Goal: Information Seeking & Learning: Learn about a topic

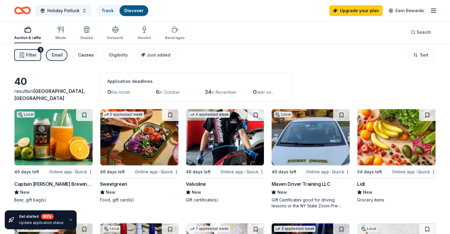
click at [90, 57] on div "Causes" at bounding box center [86, 55] width 16 height 7
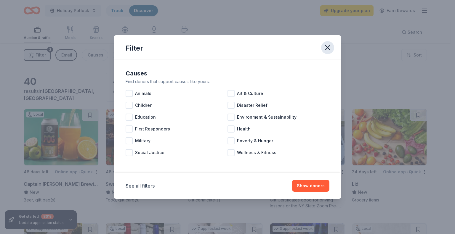
click at [326, 47] on icon "button" at bounding box center [327, 48] width 8 height 8
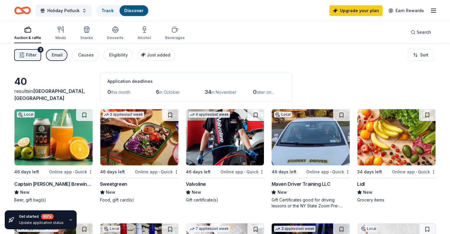
click at [76, 52] on div "Filter 3 Email Causes Eligibility Just added" at bounding box center [94, 55] width 161 height 12
click at [63, 54] on div "Email" at bounding box center [57, 55] width 11 height 7
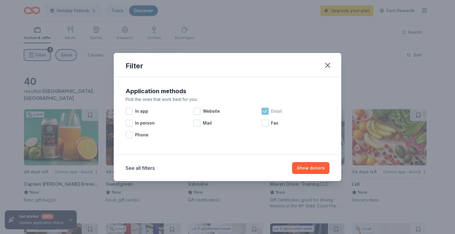
click at [266, 110] on icon at bounding box center [265, 111] width 6 height 6
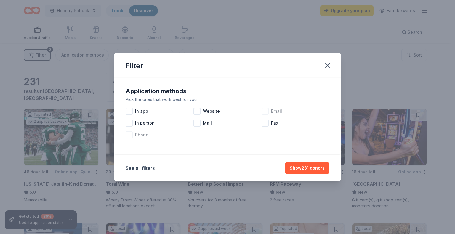
click at [131, 140] on div "Phone" at bounding box center [160, 135] width 68 height 12
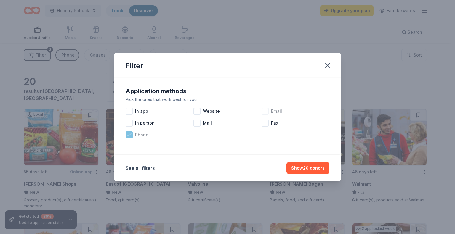
click at [130, 135] on icon at bounding box center [129, 135] width 6 height 6
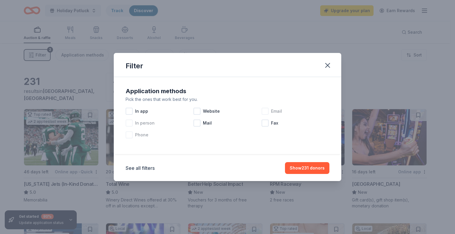
click at [130, 122] on div at bounding box center [129, 123] width 7 height 7
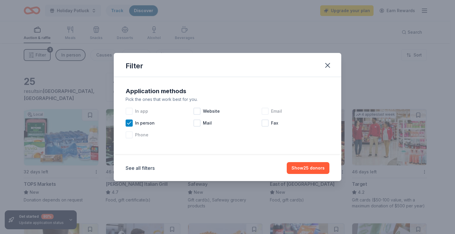
click at [131, 112] on div at bounding box center [129, 111] width 7 height 7
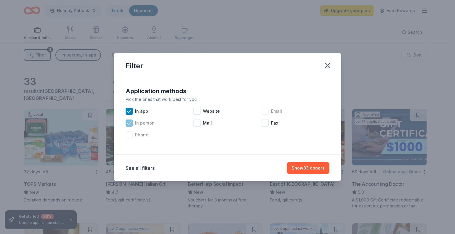
click at [131, 125] on icon at bounding box center [129, 123] width 6 height 6
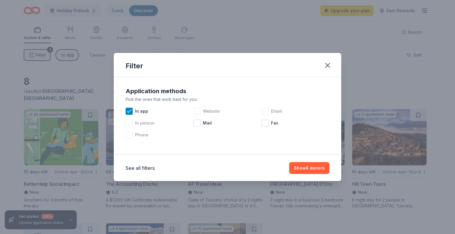
drag, startPoint x: 191, startPoint y: 112, endPoint x: 197, endPoint y: 112, distance: 6.5
click at [192, 112] on div "In app" at bounding box center [160, 111] width 68 height 12
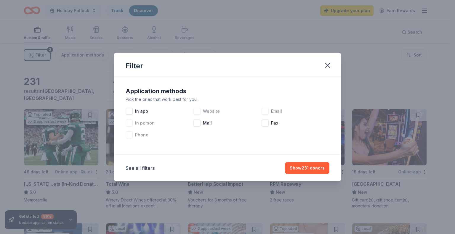
click at [199, 113] on div at bounding box center [196, 111] width 7 height 7
click at [200, 124] on div "Mail" at bounding box center [227, 123] width 68 height 12
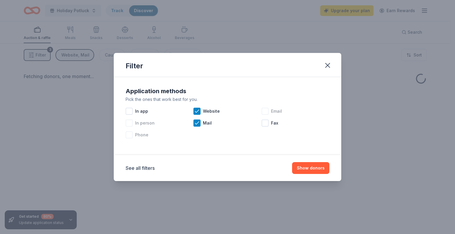
click at [271, 111] on span "Email" at bounding box center [276, 111] width 11 height 7
click at [128, 111] on div at bounding box center [129, 111] width 7 height 7
click at [313, 169] on button "Show donors" at bounding box center [310, 168] width 37 height 12
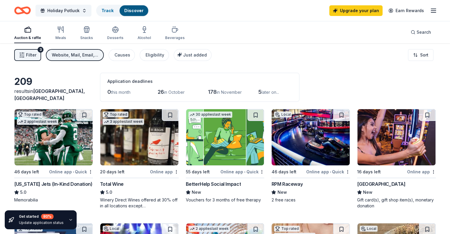
click at [67, 56] on div "Website, Mail, Email, In app" at bounding box center [75, 55] width 47 height 7
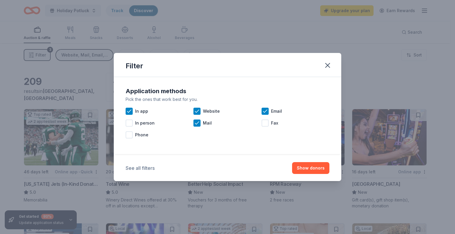
click at [143, 168] on button "See all filters" at bounding box center [140, 168] width 29 height 7
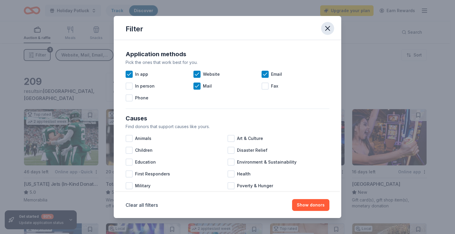
click at [328, 29] on icon "button" at bounding box center [327, 28] width 8 height 8
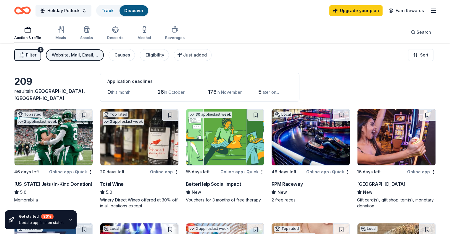
click at [82, 52] on div "Website, Mail, Email, In app" at bounding box center [75, 55] width 47 height 7
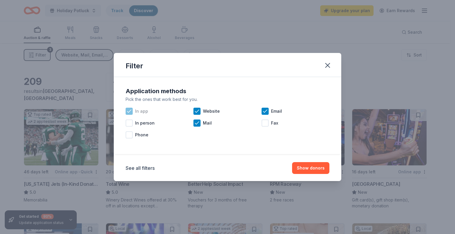
click at [135, 111] on span "In app" at bounding box center [141, 111] width 13 height 7
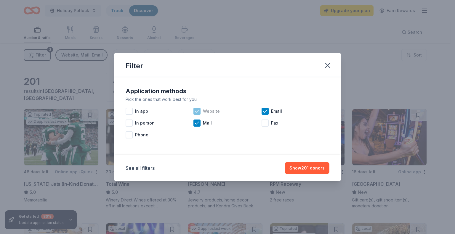
drag, startPoint x: 180, startPoint y: 110, endPoint x: 199, endPoint y: 111, distance: 18.7
click at [184, 110] on div "In app" at bounding box center [160, 111] width 68 height 12
click at [203, 111] on span "Website" at bounding box center [211, 111] width 17 height 7
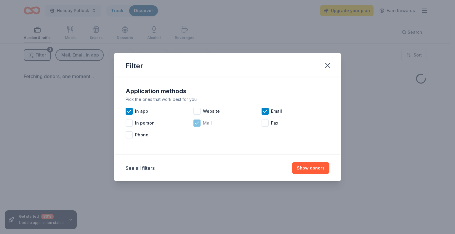
drag, startPoint x: 198, startPoint y: 123, endPoint x: 217, endPoint y: 124, distance: 18.7
click at [198, 124] on icon at bounding box center [197, 123] width 6 height 6
click at [272, 112] on span "Email" at bounding box center [276, 111] width 11 height 7
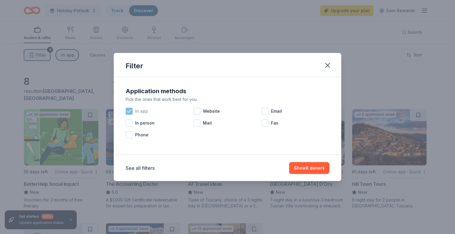
click at [135, 110] on span "In app" at bounding box center [141, 111] width 13 height 7
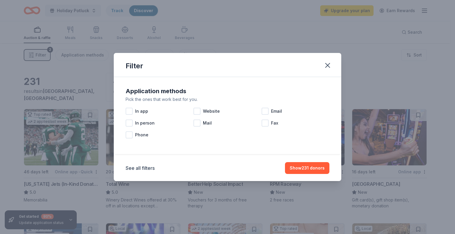
click at [204, 38] on div "Filter Application methods Pick the ones that work best for you. In app Website…" at bounding box center [227, 117] width 455 height 234
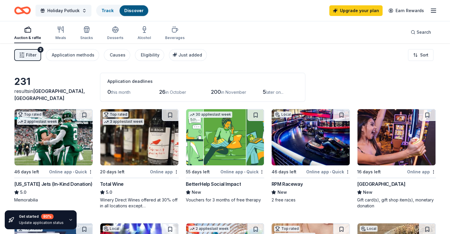
click at [172, 57] on div "Filter 2 Application methods Causes Eligibility Just added" at bounding box center [110, 55] width 193 height 12
drag, startPoint x: 136, startPoint y: 55, endPoint x: 139, endPoint y: 57, distance: 3.9
click at [139, 57] on div "Filter 2 Application methods Causes Eligibility Just added" at bounding box center [110, 55] width 193 height 12
click at [123, 56] on div "Causes" at bounding box center [118, 55] width 16 height 7
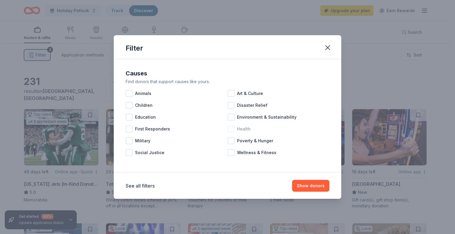
click at [228, 132] on div at bounding box center [230, 129] width 7 height 7
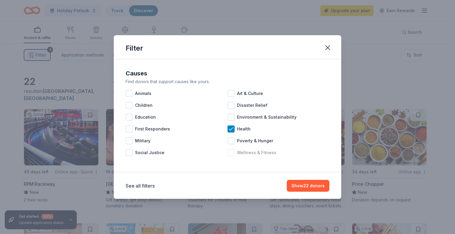
click at [230, 151] on div at bounding box center [230, 152] width 7 height 7
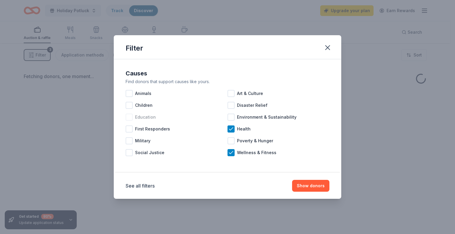
click at [136, 119] on span "Education" at bounding box center [145, 117] width 21 height 7
click at [134, 152] on div "Social Justice" at bounding box center [177, 153] width 102 height 12
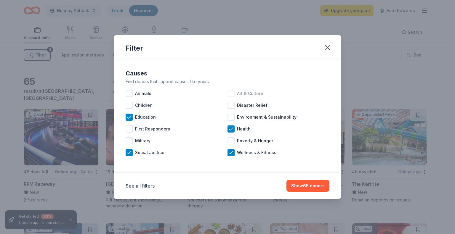
click at [233, 95] on div at bounding box center [230, 93] width 7 height 7
click at [324, 186] on button "Show 66 donors" at bounding box center [307, 186] width 43 height 12
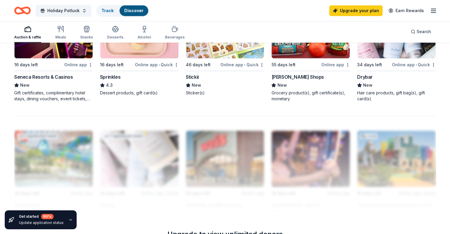
scroll to position [266, 0]
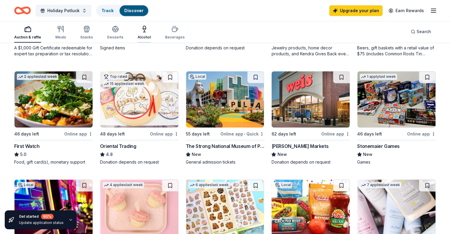
click at [151, 36] on div "Alcohol" at bounding box center [144, 37] width 13 height 5
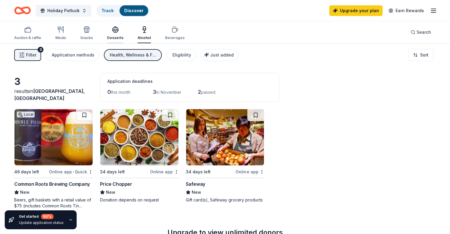
click at [122, 39] on div "Desserts" at bounding box center [115, 38] width 16 height 5
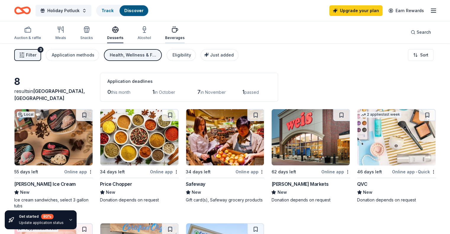
click at [178, 34] on div "Beverages" at bounding box center [175, 33] width 20 height 14
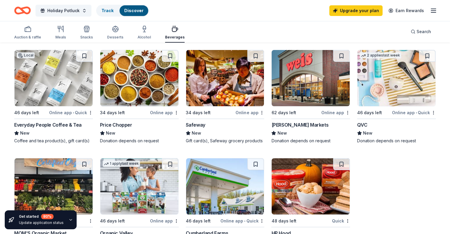
scroll to position [178, 0]
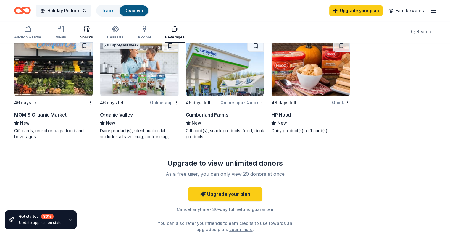
drag, startPoint x: 92, startPoint y: 23, endPoint x: 96, endPoint y: 28, distance: 6.0
click at [93, 23] on button "Snacks" at bounding box center [86, 33] width 13 height 20
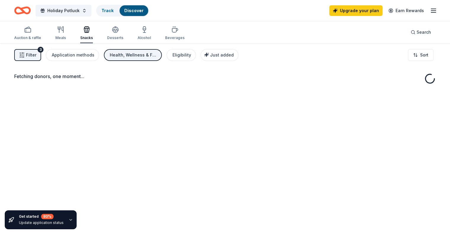
click at [90, 28] on icon "button" at bounding box center [86, 29] width 7 height 7
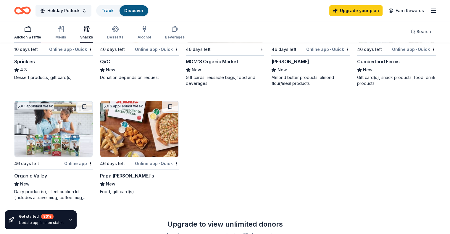
scroll to position [178, 0]
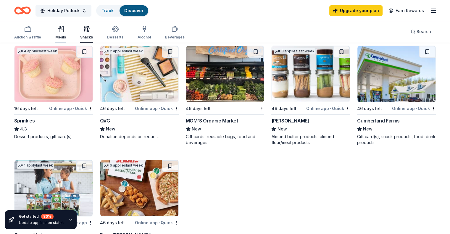
click at [66, 33] on div "Meals" at bounding box center [60, 32] width 11 height 14
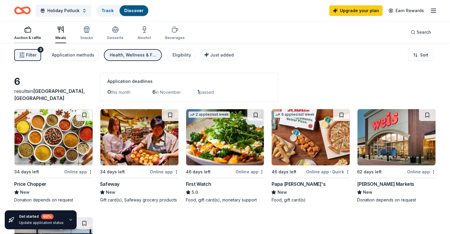
click at [33, 37] on div "Auction & raffle" at bounding box center [27, 38] width 27 height 5
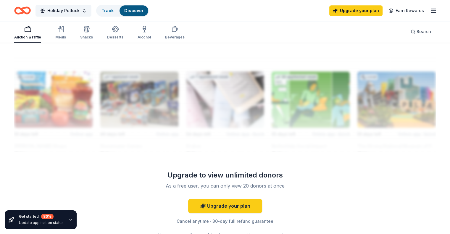
scroll to position [474, 0]
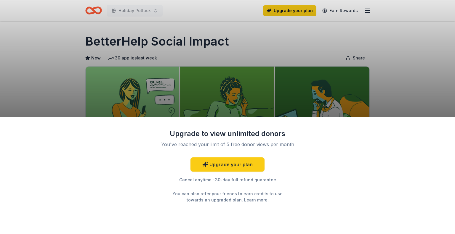
scroll to position [89, 0]
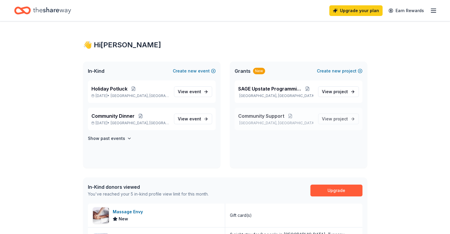
click at [263, 117] on span "Community Support" at bounding box center [261, 115] width 46 height 7
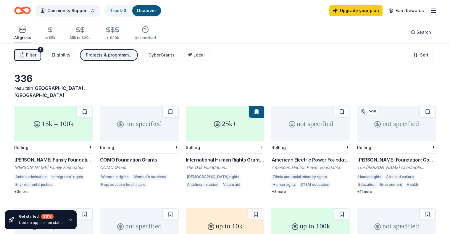
click at [95, 53] on div "Projects & programming, General operations, Education, Other, Training and capa…" at bounding box center [109, 55] width 47 height 7
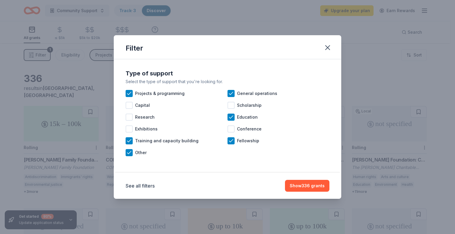
click at [324, 55] on div "Filter" at bounding box center [227, 47] width 227 height 24
click at [325, 46] on icon "button" at bounding box center [327, 48] width 8 height 8
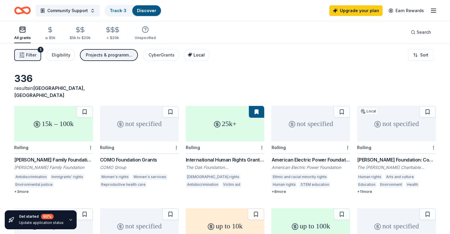
click at [201, 56] on span "Local" at bounding box center [199, 54] width 11 height 5
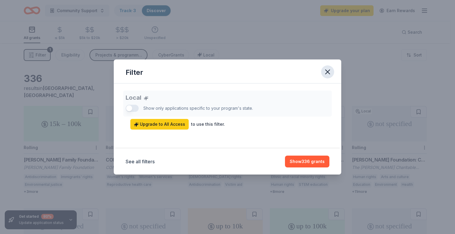
click at [330, 72] on icon "button" at bounding box center [327, 72] width 8 height 8
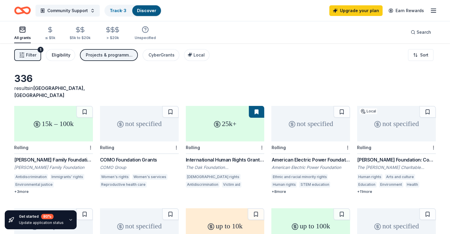
click at [70, 57] on div "Eligibility" at bounding box center [61, 55] width 19 height 7
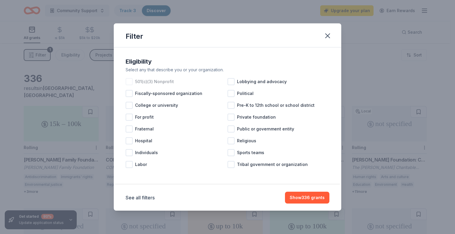
click at [128, 82] on div at bounding box center [129, 81] width 7 height 7
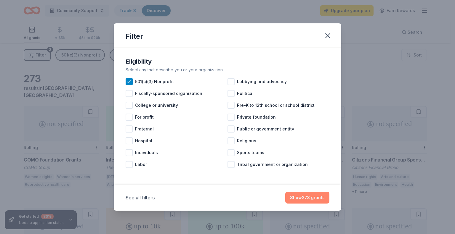
click at [305, 202] on button "Show 273 grants" at bounding box center [307, 198] width 44 height 12
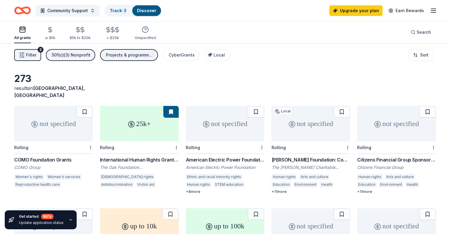
click at [41, 57] on button "Filter 2" at bounding box center [27, 55] width 27 height 12
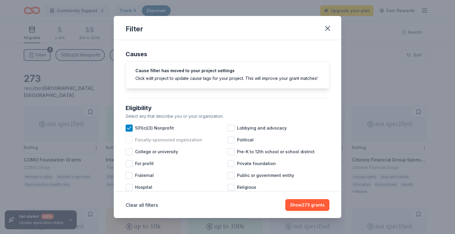
scroll to position [118, 0]
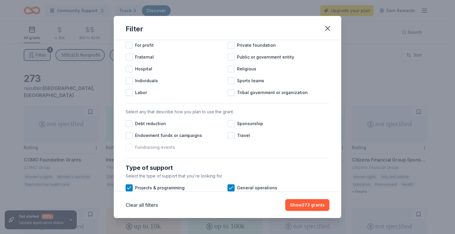
click at [128, 147] on div "Fundraising events" at bounding box center [177, 147] width 102 height 12
click at [228, 127] on div at bounding box center [230, 123] width 7 height 7
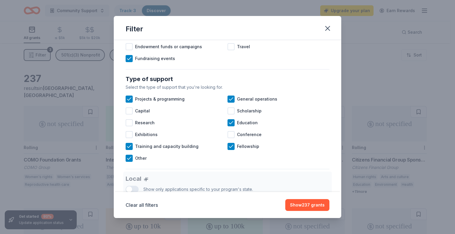
scroll to position [118, 0]
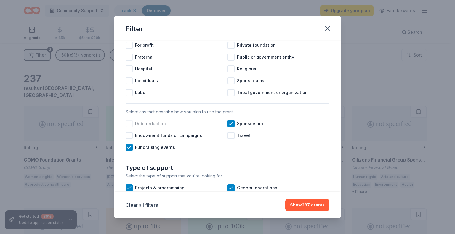
click at [131, 127] on div at bounding box center [129, 123] width 7 height 7
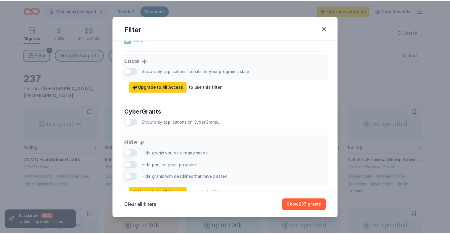
scroll to position [356, 0]
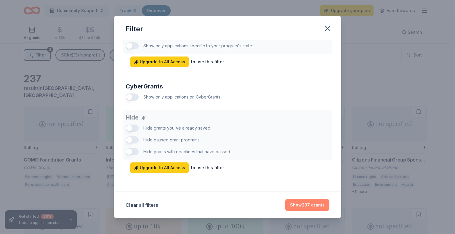
click at [305, 205] on button "Show 237 grants" at bounding box center [307, 205] width 44 height 12
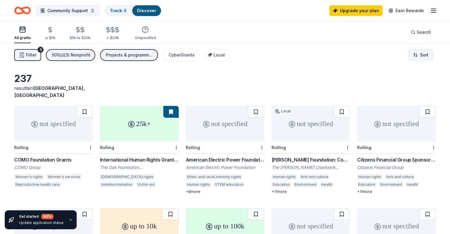
click at [415, 54] on html "Community Support Track · 3 Discover Upgrade your plan Earn Rewards All grants …" at bounding box center [225, 117] width 450 height 234
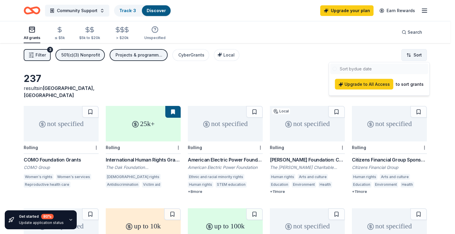
click at [415, 54] on html "Community Support Track · 3 Discover Upgrade your plan Earn Rewards All grants …" at bounding box center [227, 117] width 455 height 234
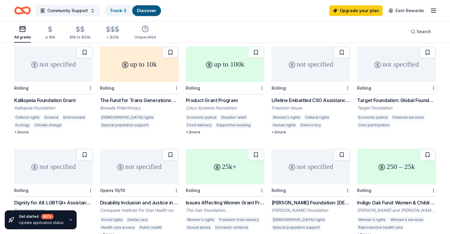
scroll to position [0, 0]
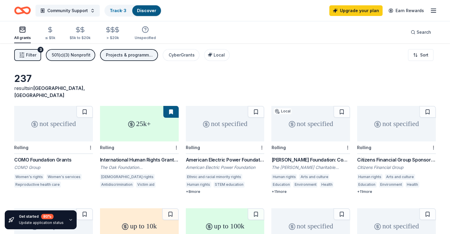
click at [125, 58] on div "Projects & programming, General operations, Education, Other, Training and capa…" at bounding box center [129, 55] width 47 height 7
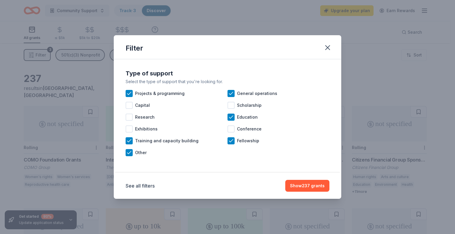
click at [114, 55] on div "Filter" at bounding box center [227, 47] width 227 height 24
click at [307, 187] on button "Show 237 grants" at bounding box center [307, 186] width 44 height 12
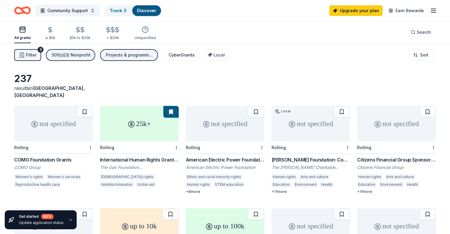
click at [193, 57] on div "CyberGrants" at bounding box center [182, 55] width 26 height 7
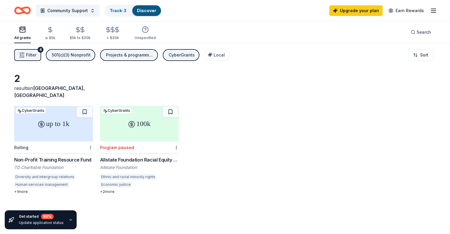
click at [177, 57] on div "CyberGrants" at bounding box center [182, 55] width 26 height 7
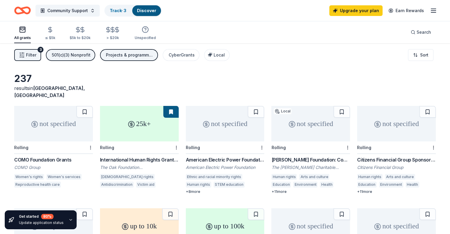
click at [152, 56] on div "Projects & programming, General operations, Education, Other, Training and capa…" at bounding box center [129, 55] width 47 height 7
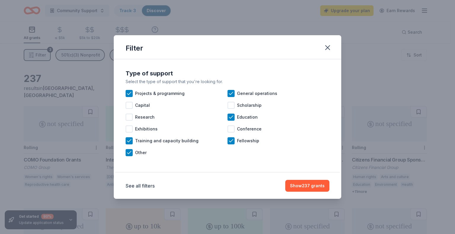
drag, startPoint x: 148, startPoint y: 55, endPoint x: 145, endPoint y: 57, distance: 3.0
click at [145, 57] on div "Filter" at bounding box center [227, 47] width 227 height 24
drag, startPoint x: 83, startPoint y: 64, endPoint x: 92, endPoint y: 67, distance: 8.9
click at [86, 66] on div "Filter Type of support Select the type of support that you're looking for. Proj…" at bounding box center [227, 117] width 455 height 234
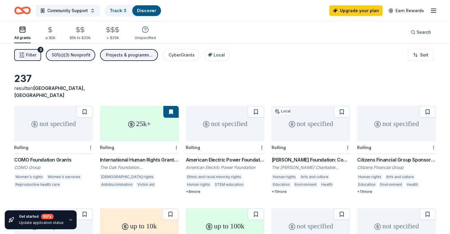
click at [80, 58] on button "501(c)(3) Nonprofit" at bounding box center [70, 55] width 49 height 12
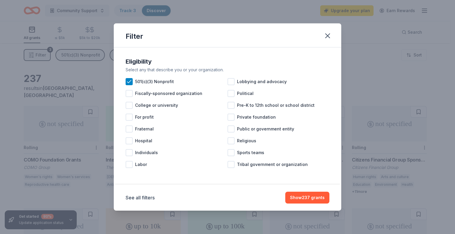
click at [70, 52] on div "Filter Eligibility Select any that describe you or your organization. 501(c)(3)…" at bounding box center [227, 117] width 455 height 234
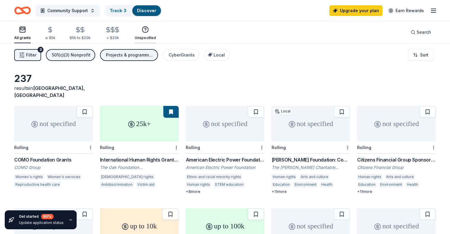
click at [150, 34] on div "Unspecified" at bounding box center [145, 33] width 21 height 14
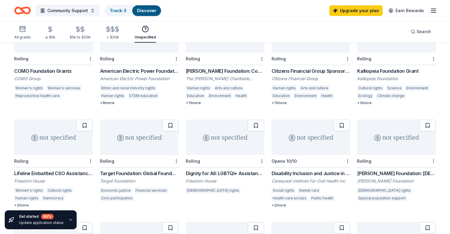
scroll to position [178, 0]
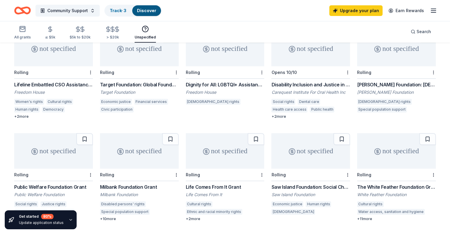
click at [115, 184] on div "Milbank Foundation Grant" at bounding box center [139, 187] width 79 height 7
click at [211, 175] on div "not specified Rolling Life Comes From It Grant Life Comes From It Cultural righ…" at bounding box center [225, 177] width 79 height 88
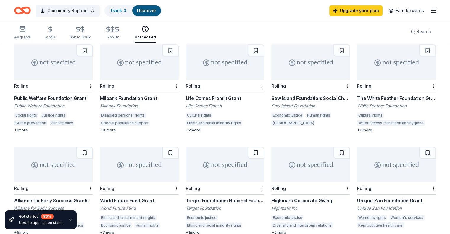
scroll to position [296, 0]
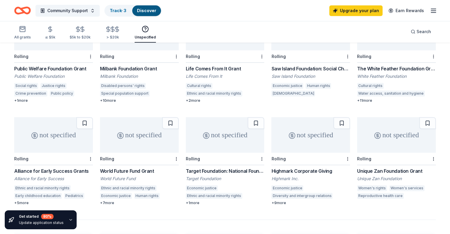
click at [278, 168] on div "Highmark Corporate Giving" at bounding box center [310, 171] width 79 height 7
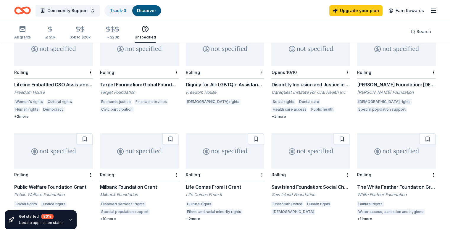
scroll to position [148, 0]
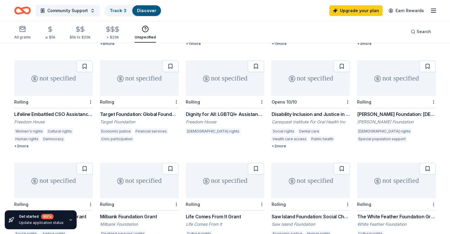
click at [152, 36] on div "Unspecified" at bounding box center [145, 37] width 21 height 5
click at [152, 35] on div "Unspecified" at bounding box center [145, 37] width 21 height 5
click at [156, 33] on div "Unspecified" at bounding box center [145, 32] width 21 height 14
click at [146, 36] on div "Unspecified" at bounding box center [145, 37] width 21 height 5
drag, startPoint x: 59, startPoint y: 35, endPoint x: 60, endPoint y: 38, distance: 3.5
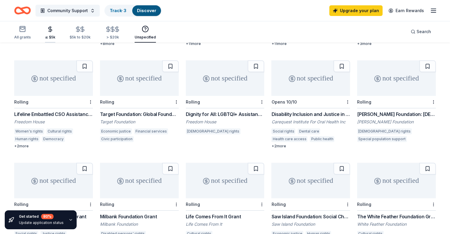
click at [55, 35] on div "≤ $5k" at bounding box center [50, 37] width 10 height 5
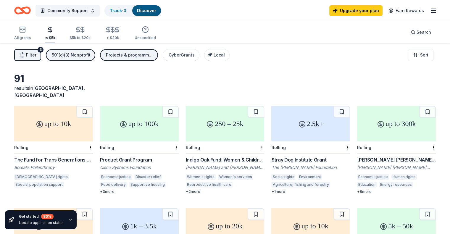
scroll to position [103, 0]
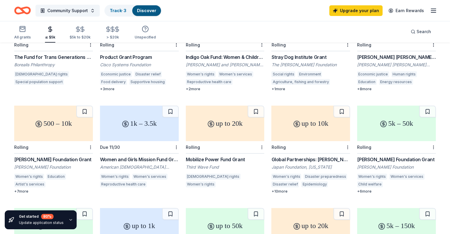
click at [217, 156] on div "Mobilize Power Fund Grant" at bounding box center [225, 159] width 79 height 7
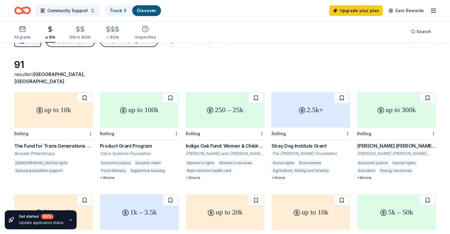
scroll to position [0, 0]
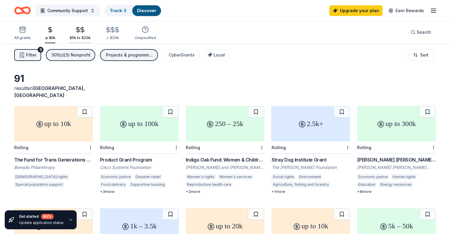
drag, startPoint x: 77, startPoint y: 27, endPoint x: 85, endPoint y: 32, distance: 9.3
click at [77, 27] on div "All grants ≤ $5k $5k to $20k > $20k Unspecified" at bounding box center [85, 34] width 142 height 20
click at [91, 34] on div "$5k to $20k" at bounding box center [80, 33] width 21 height 14
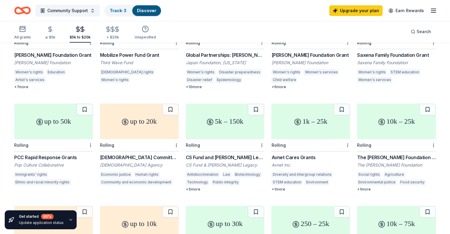
scroll to position [266, 0]
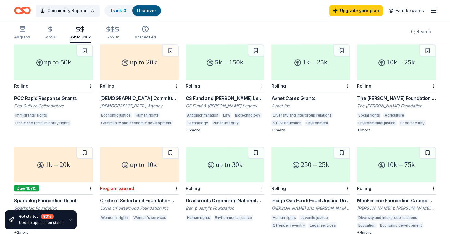
click at [385, 197] on div "MacFarlane Foundation Category 1 Grants" at bounding box center [396, 200] width 79 height 7
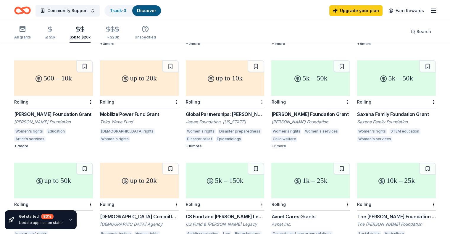
scroll to position [0, 0]
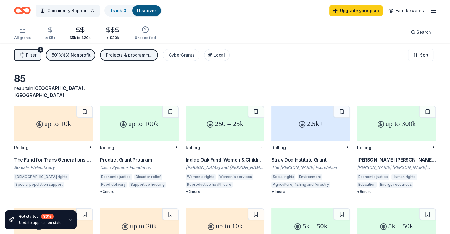
click at [120, 37] on div "> $20k" at bounding box center [113, 38] width 16 height 5
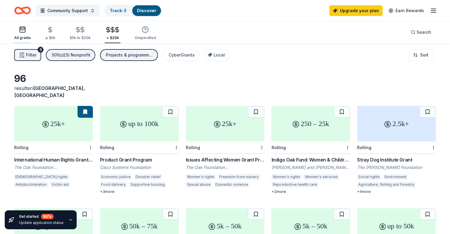
click at [31, 37] on div "All grants" at bounding box center [22, 38] width 17 height 5
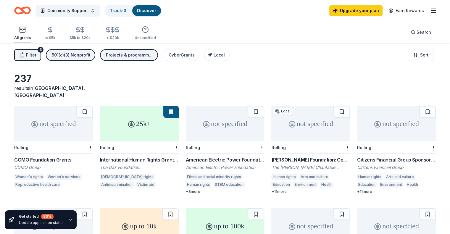
scroll to position [30, 0]
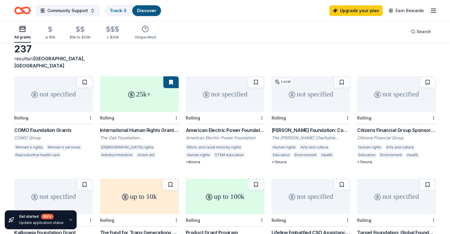
click at [221, 127] on div "American Electric Power Foundation Grants" at bounding box center [225, 130] width 79 height 7
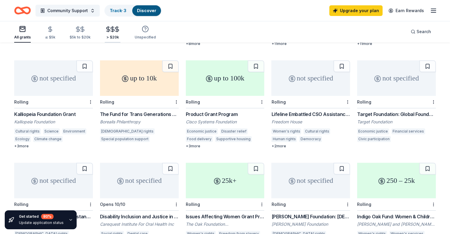
scroll to position [0, 0]
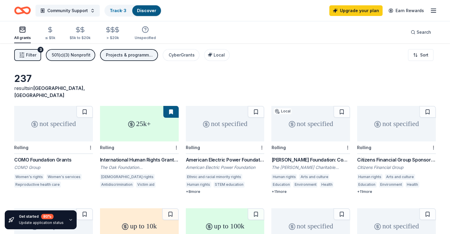
click at [137, 55] on div "Projects & programming, General operations, Education, Other, Training and capa…" at bounding box center [129, 55] width 47 height 7
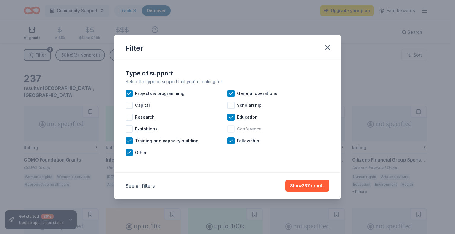
click at [232, 130] on div at bounding box center [230, 129] width 7 height 7
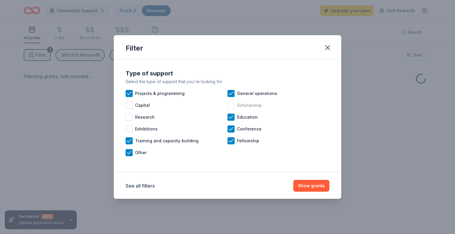
click at [233, 103] on div at bounding box center [230, 105] width 7 height 7
click at [317, 185] on button "Show grants" at bounding box center [311, 186] width 36 height 12
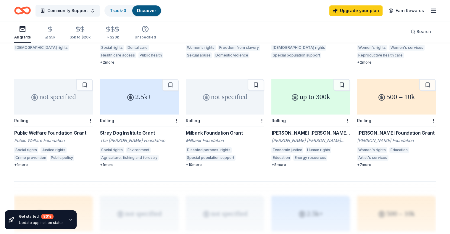
scroll to position [275, 0]
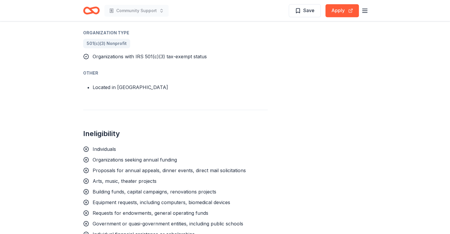
scroll to position [414, 0]
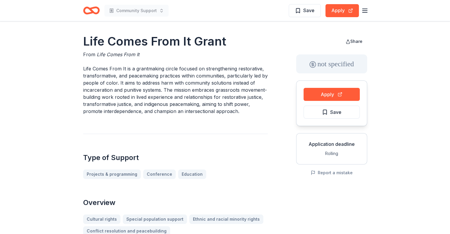
scroll to position [148, 0]
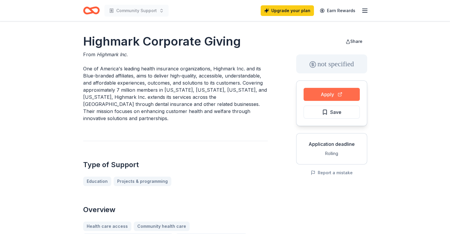
click at [328, 89] on button "Apply" at bounding box center [332, 94] width 56 height 13
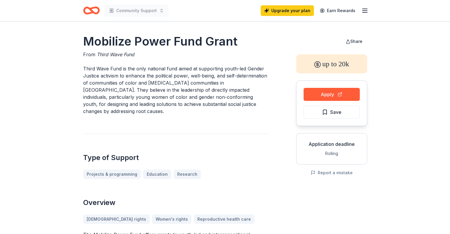
scroll to position [118, 0]
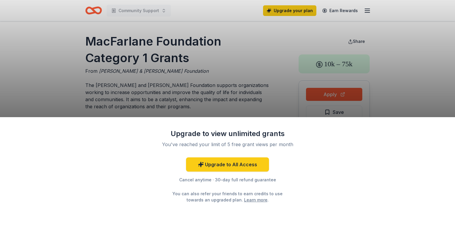
drag, startPoint x: 91, startPoint y: 42, endPoint x: 210, endPoint y: 67, distance: 120.9
click at [208, 67] on div "Upgrade to view unlimited grants You've reached your limit of 5 free grant view…" at bounding box center [227, 117] width 455 height 234
